Goal: Information Seeking & Learning: Find specific page/section

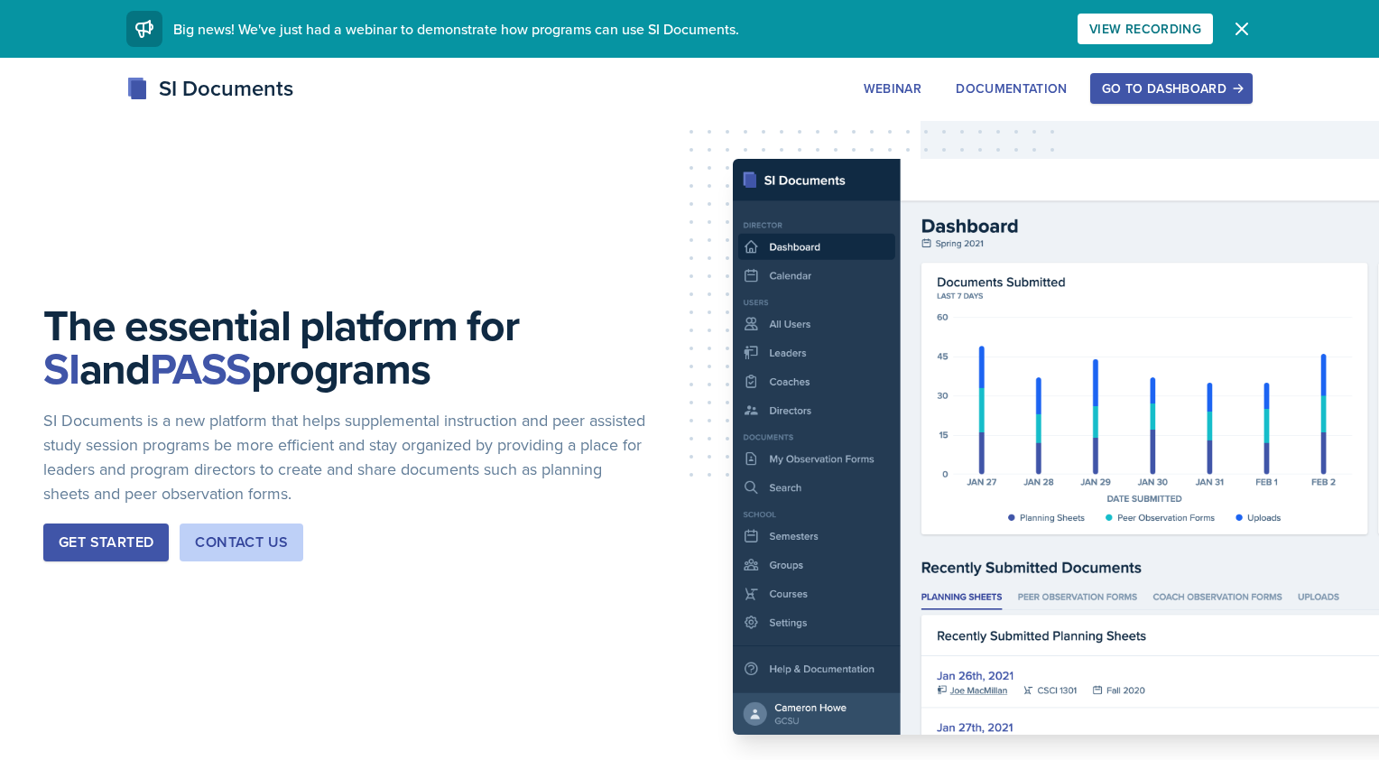
drag, startPoint x: 16, startPoint y: 129, endPoint x: 300, endPoint y: 158, distance: 284.9
click at [300, 158] on div "The essential platform for SI and PASS programs SI Documents is a new platform …" at bounding box center [689, 447] width 1379 height 778
click at [1180, 87] on div "Go to Dashboard" at bounding box center [1171, 88] width 139 height 14
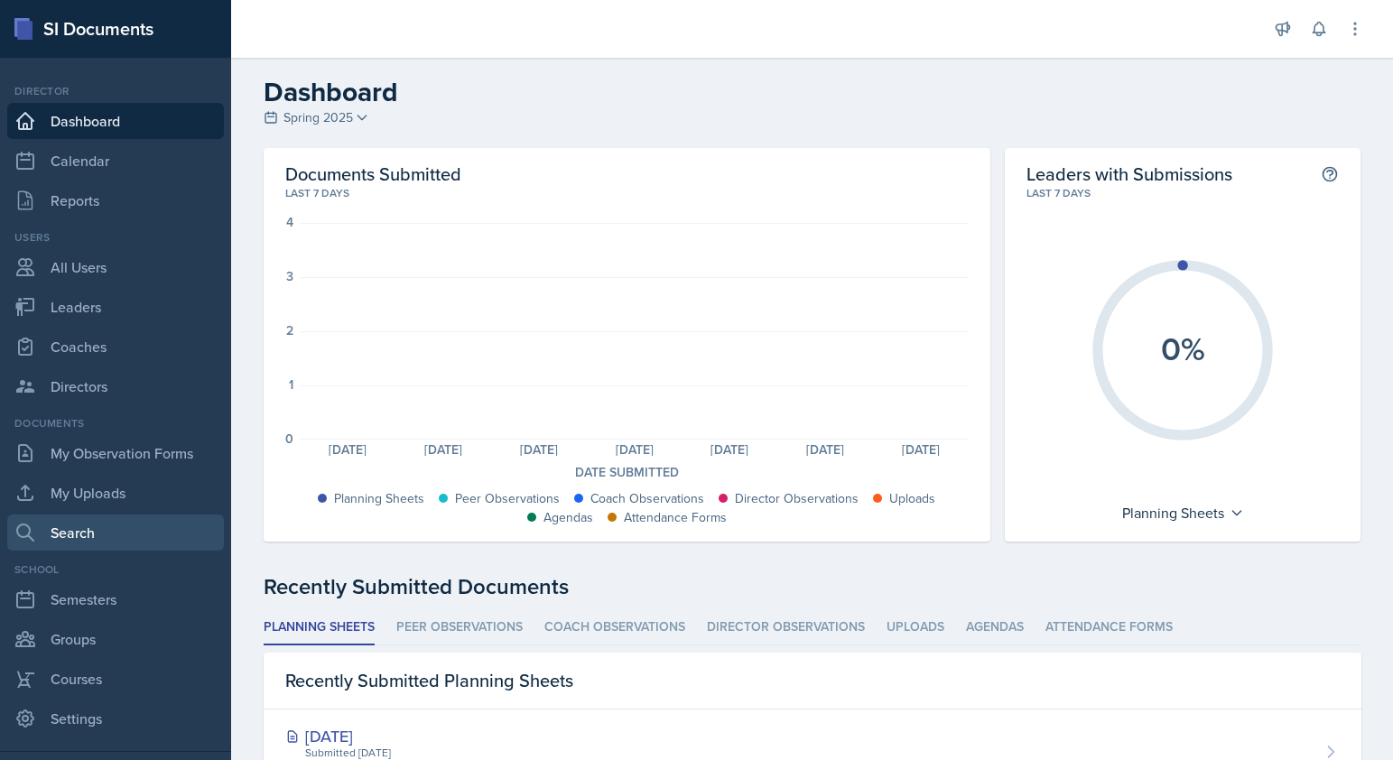
click at [96, 534] on link "Search" at bounding box center [115, 533] width 217 height 36
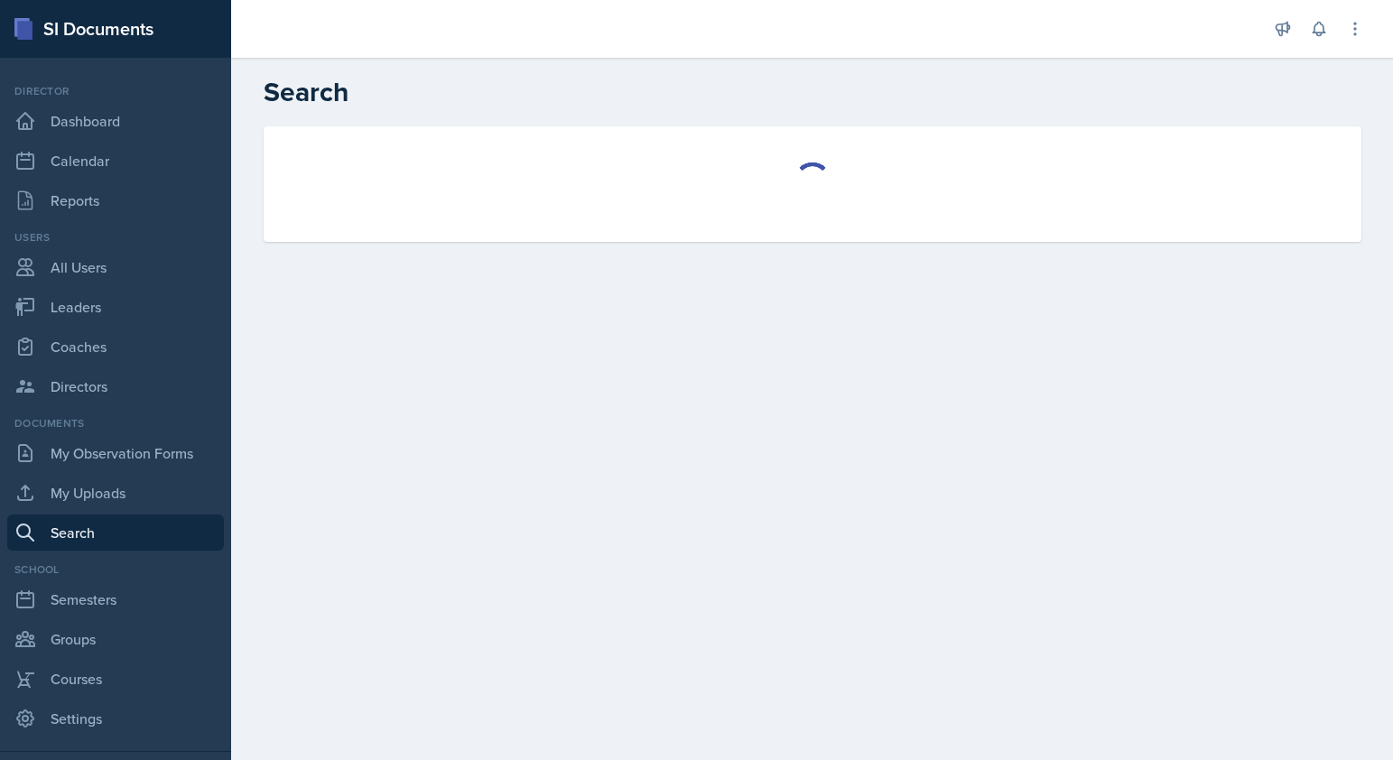
select select "all"
select select "1"
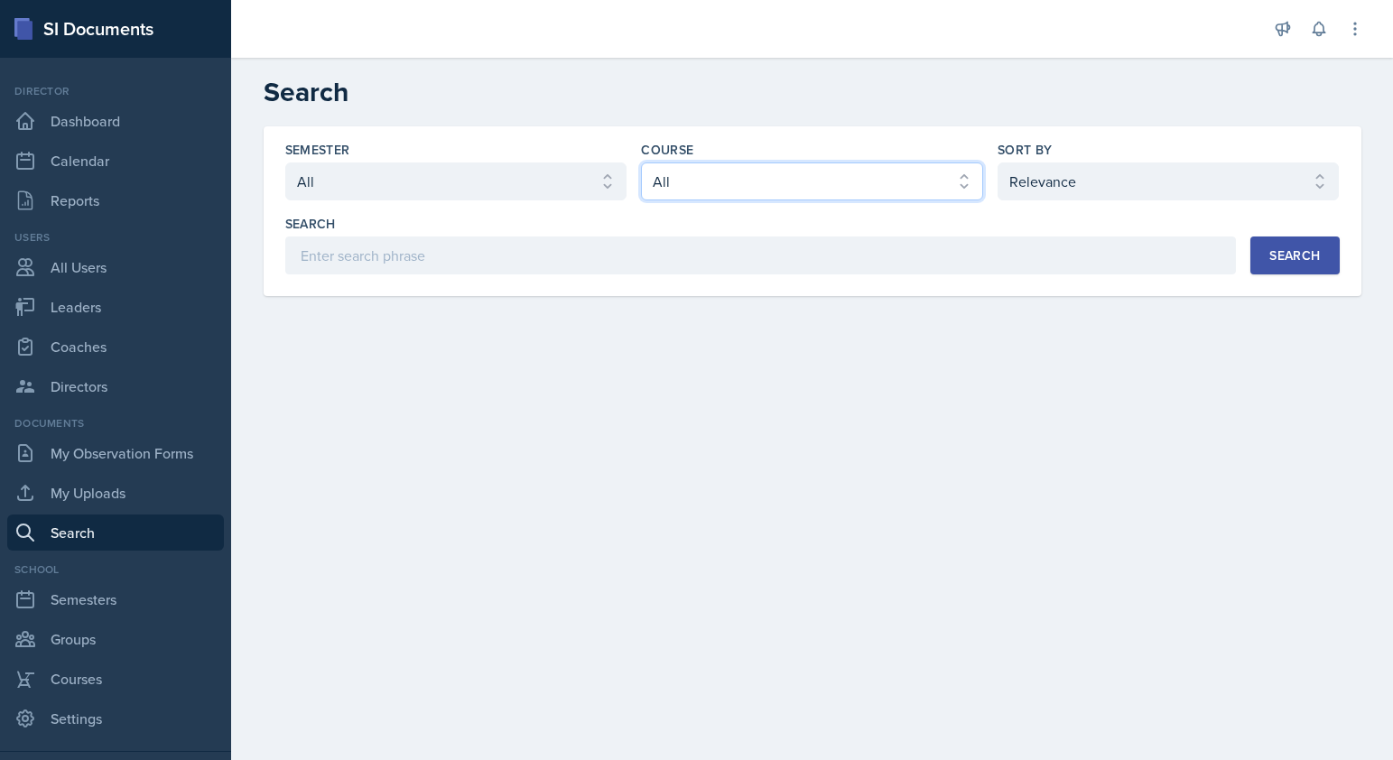
click at [692, 182] on select "Select course All ACCT 3101 ACCT 3102 ASTR 1000 BIOL 1100 BIOL 1107 BIOL 1108 B…" at bounding box center [812, 182] width 342 height 38
select select "7a695270-f427-49ef-a461-b641b969aa63"
click at [641, 163] on select "Select course All ACCT 3101 ACCT 3102 ASTR 1000 BIOL 1100 BIOL 1107 BIOL 1108 B…" at bounding box center [812, 182] width 342 height 38
click at [1180, 255] on div "Search" at bounding box center [1294, 255] width 51 height 14
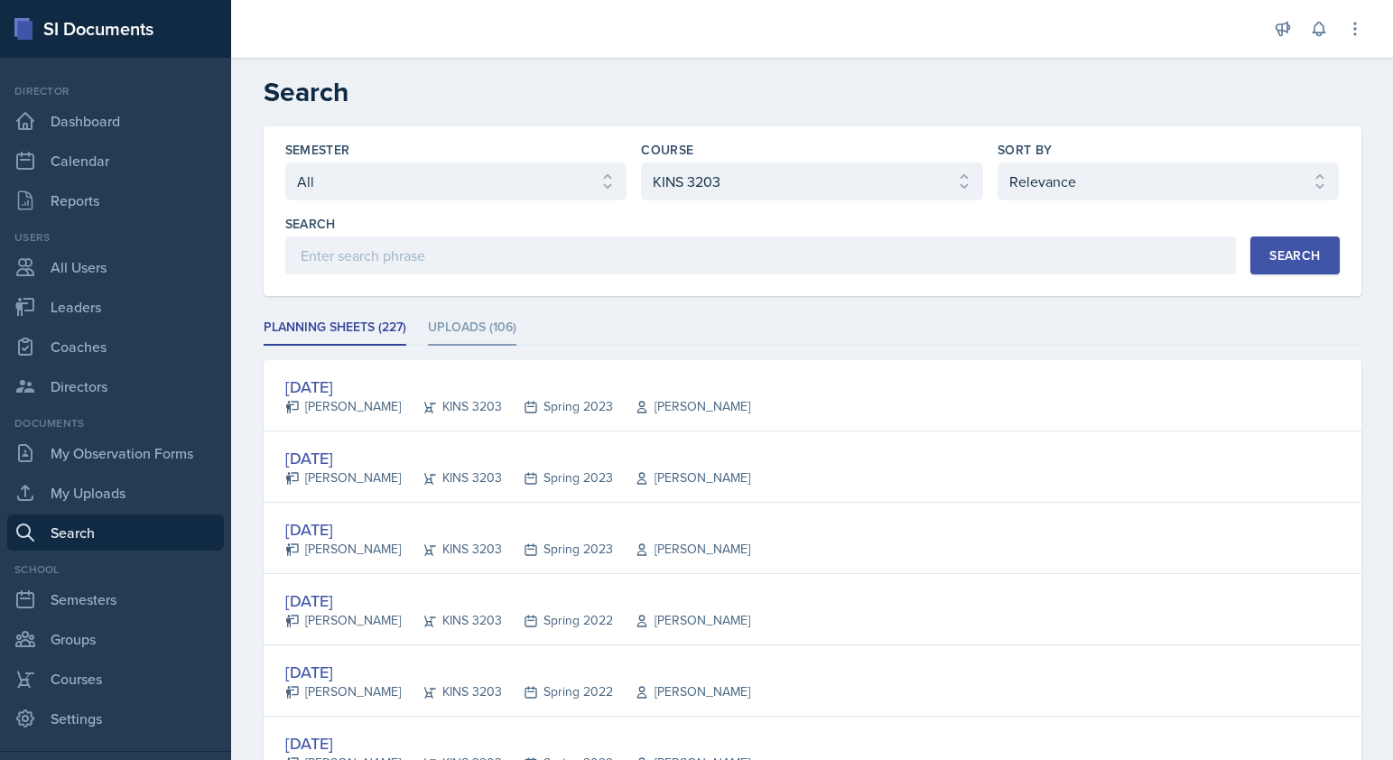
click at [458, 319] on li "Uploads (106)" at bounding box center [472, 328] width 88 height 35
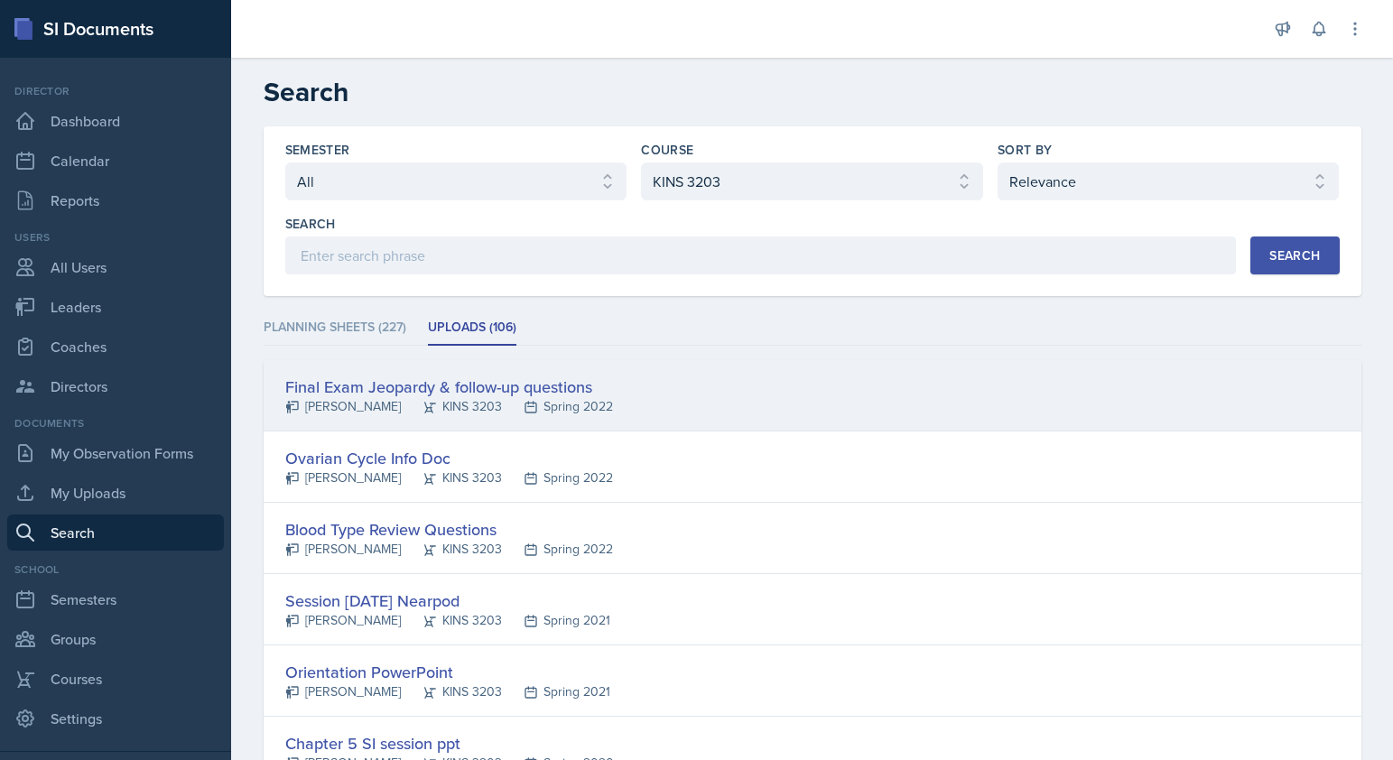
click at [409, 387] on div "Final Exam Jeopardy & follow-up questions" at bounding box center [449, 387] width 328 height 24
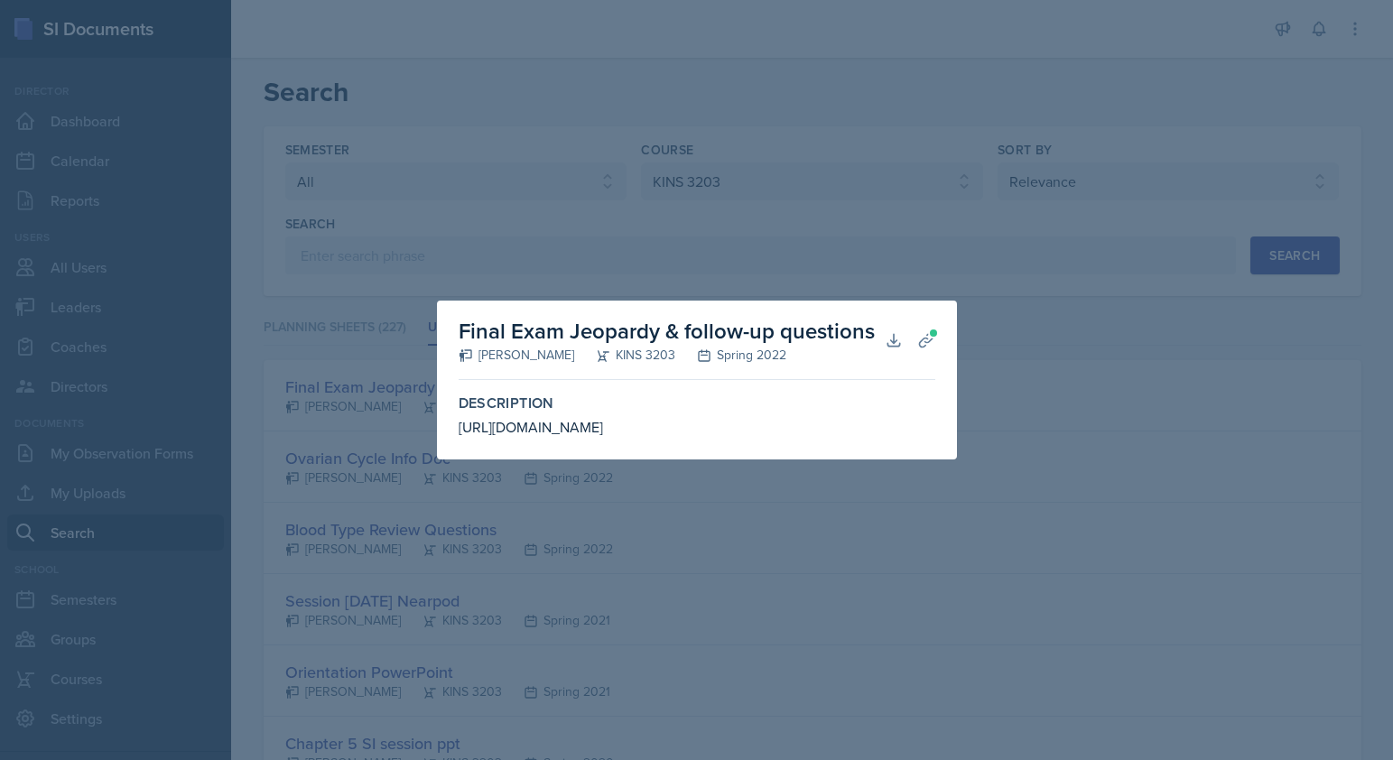
click at [568, 425] on div "[URL][DOMAIN_NAME]" at bounding box center [697, 427] width 477 height 22
click at [894, 340] on icon at bounding box center [893, 340] width 12 height 12
click at [1154, 581] on div at bounding box center [696, 380] width 1393 height 760
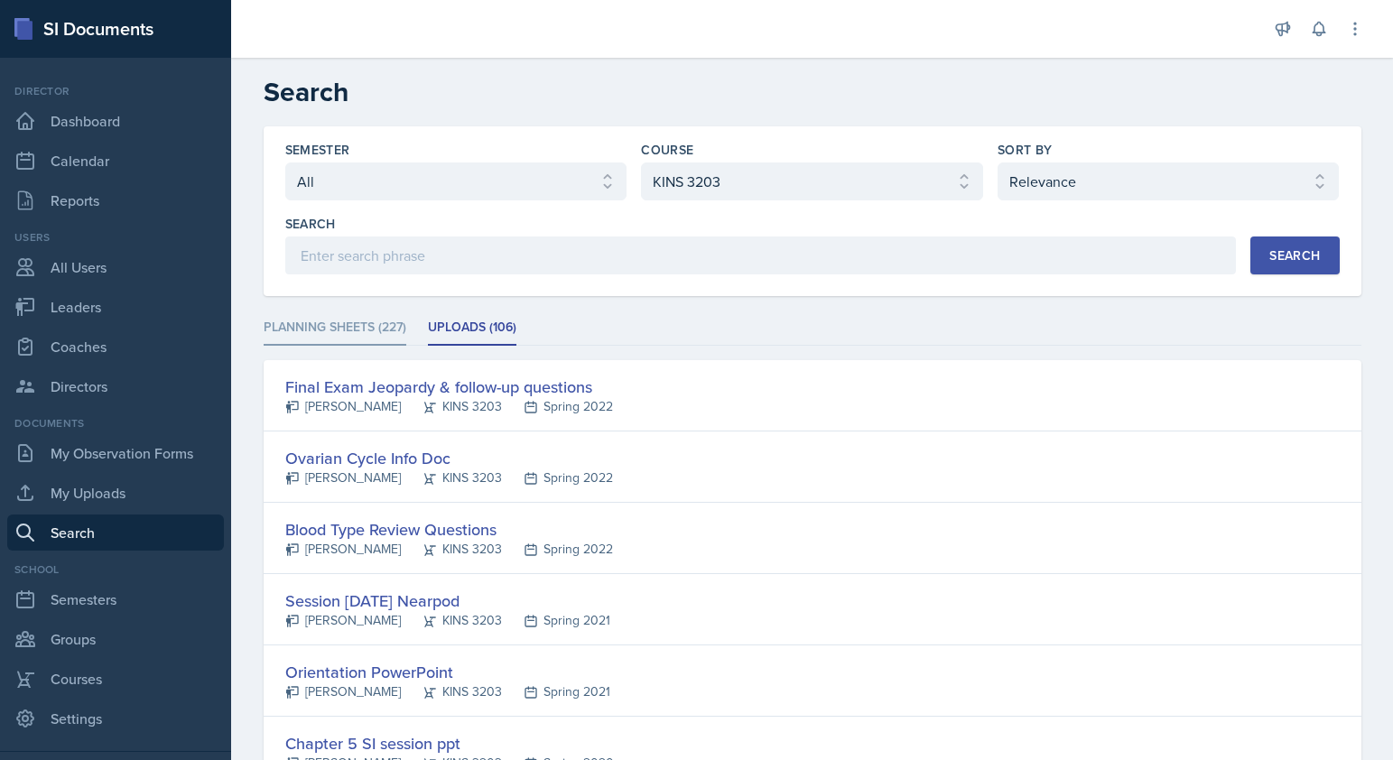
click at [302, 322] on li "Planning Sheets (227)" at bounding box center [335, 328] width 143 height 35
